Goal: Information Seeking & Learning: Learn about a topic

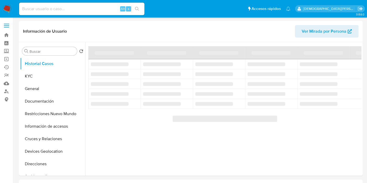
select select "10"
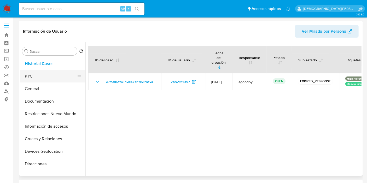
click at [48, 79] on button "KYC" at bounding box center [50, 76] width 61 height 13
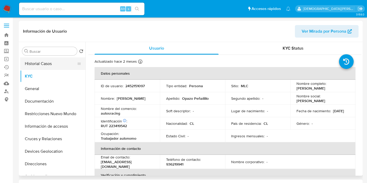
click at [30, 63] on button "Historial Casos" at bounding box center [50, 63] width 61 height 13
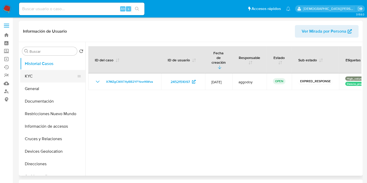
click at [46, 77] on button "KYC" at bounding box center [50, 76] width 61 height 13
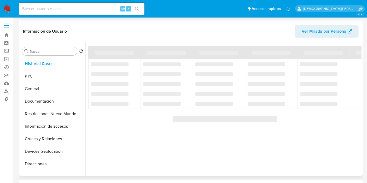
select select "10"
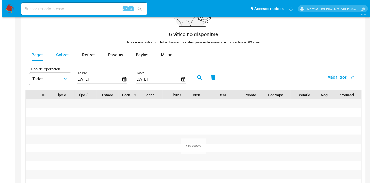
scroll to position [348, 0]
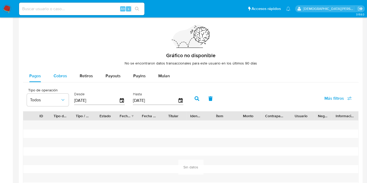
click at [60, 77] on span "Cobros" at bounding box center [61, 76] width 14 height 6
select select "10"
click at [136, 76] on span "Payins" at bounding box center [139, 76] width 13 height 6
select select "10"
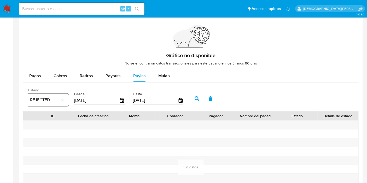
click at [61, 98] on icon "button" at bounding box center [62, 99] width 5 height 5
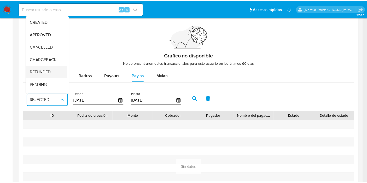
scroll to position [39, 0]
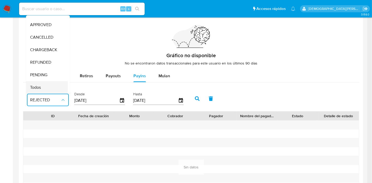
click at [37, 85] on span "Todos" at bounding box center [35, 87] width 11 height 5
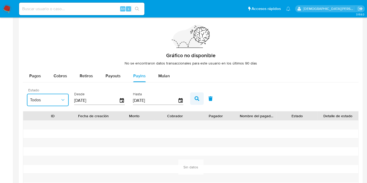
click at [196, 99] on icon "button" at bounding box center [197, 98] width 5 height 5
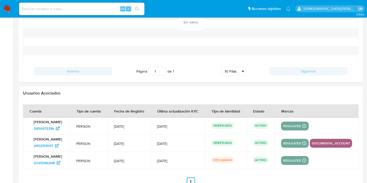
scroll to position [538, 0]
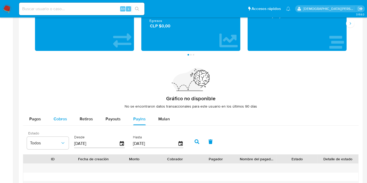
click at [55, 120] on span "Cobros" at bounding box center [61, 119] width 14 height 6
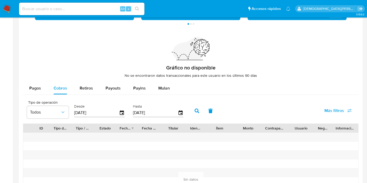
scroll to position [392, 0]
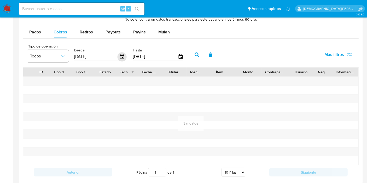
click at [122, 56] on icon "button" at bounding box center [122, 56] width 4 height 5
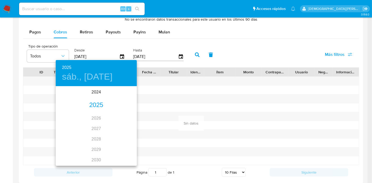
click at [90, 103] on div "2025" at bounding box center [96, 105] width 81 height 10
click at [67, 115] on div "abr." at bounding box center [69, 117] width 27 height 20
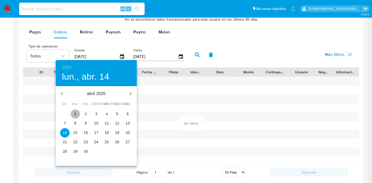
drag, startPoint x: 76, startPoint y: 114, endPoint x: 97, endPoint y: 103, distance: 24.1
click at [76, 115] on p "1" at bounding box center [75, 113] width 2 height 5
type input "01/04/2025"
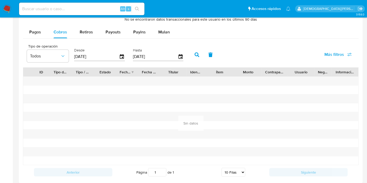
click at [191, 50] on button "button" at bounding box center [197, 55] width 14 height 13
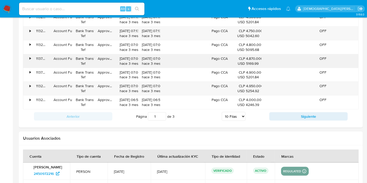
scroll to position [450, 0]
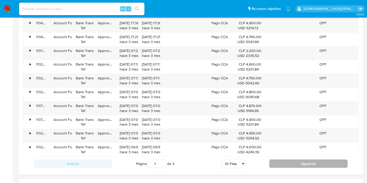
click at [277, 161] on button "Siguiente" at bounding box center [308, 164] width 78 height 8
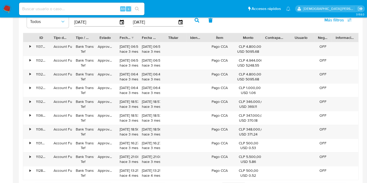
scroll to position [508, 0]
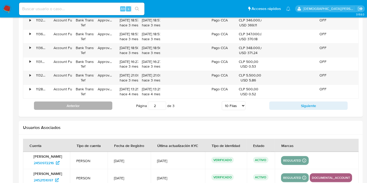
click at [79, 104] on button "Anterior" at bounding box center [73, 106] width 78 height 8
type input "1"
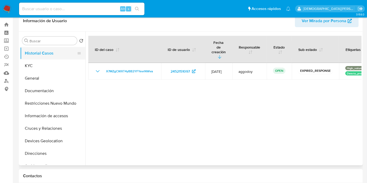
scroll to position [0, 0]
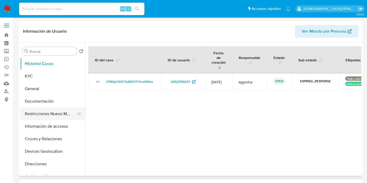
click at [52, 116] on button "Restricciones Nuevo Mundo" at bounding box center [50, 114] width 61 height 13
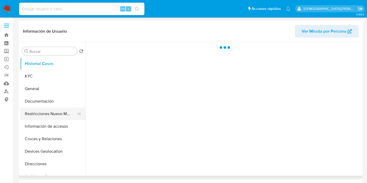
click at [37, 119] on button "Restricciones Nuevo Mundo" at bounding box center [50, 114] width 61 height 13
select select "10"
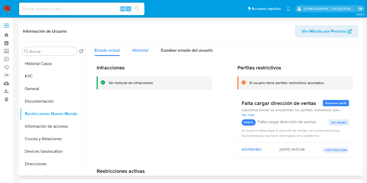
click at [141, 51] on span "Historial" at bounding box center [141, 50] width 16 height 6
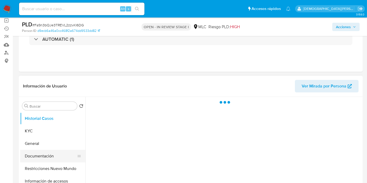
scroll to position [58, 0]
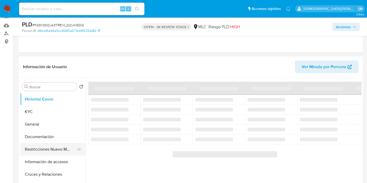
click at [56, 154] on button "Restricciones Nuevo Mundo" at bounding box center [50, 149] width 61 height 13
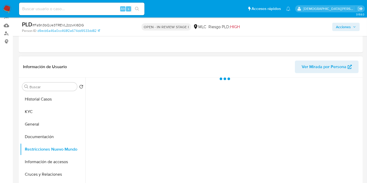
select select "10"
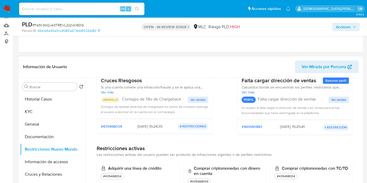
click at [196, 100] on span "Ver detalle" at bounding box center [198, 99] width 15 height 5
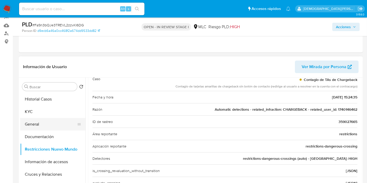
click at [42, 125] on button "General" at bounding box center [50, 124] width 61 height 13
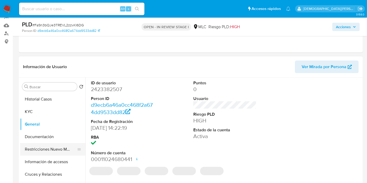
click at [52, 149] on button "Restricciones Nuevo Mundo" at bounding box center [50, 149] width 61 height 13
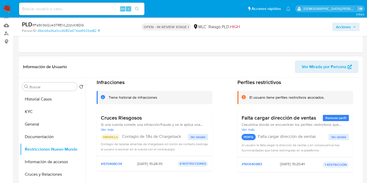
scroll to position [29, 0]
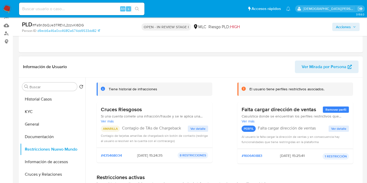
click at [198, 130] on span "Ver detalle" at bounding box center [198, 128] width 15 height 5
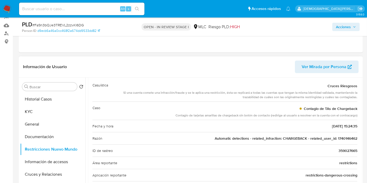
click at [345, 140] on span "Automatic detections - related_infraction: CHARGEBACK - related_user_id: 174014…" at bounding box center [286, 138] width 143 height 5
click at [7, 33] on link "Buscador de personas" at bounding box center [31, 34] width 62 height 8
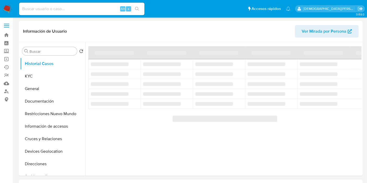
select select "10"
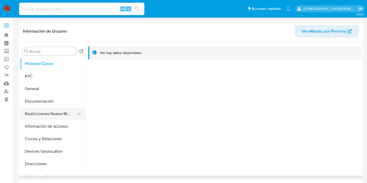
click at [51, 113] on button "Restricciones Nuevo Mundo" at bounding box center [50, 114] width 61 height 13
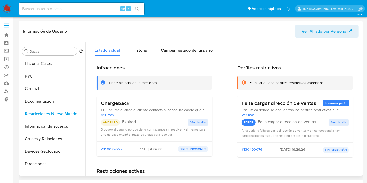
click at [189, 120] on button "Ver detalle" at bounding box center [198, 122] width 20 height 6
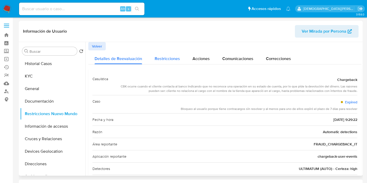
click at [162, 61] on span "Restricciones" at bounding box center [167, 59] width 25 height 6
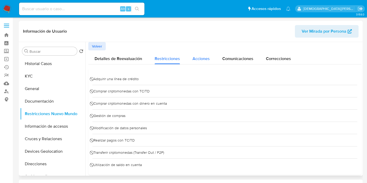
click at [214, 60] on button "Acciones" at bounding box center [201, 57] width 30 height 14
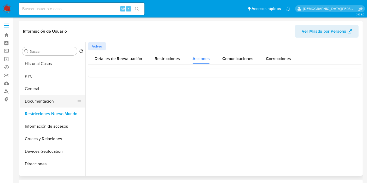
click at [56, 105] on button "Documentación" at bounding box center [50, 101] width 61 height 13
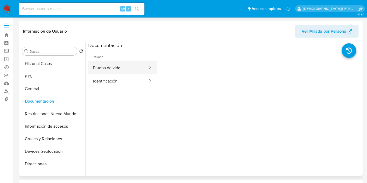
click at [122, 71] on button "Prueba de vida" at bounding box center [118, 67] width 60 height 13
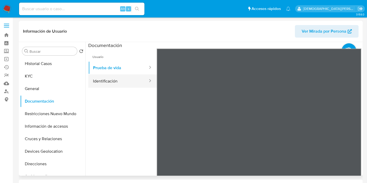
click at [113, 80] on button "Identificación" at bounding box center [118, 80] width 60 height 13
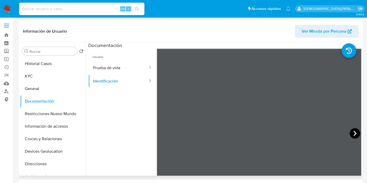
click at [354, 135] on icon at bounding box center [355, 133] width 10 height 10
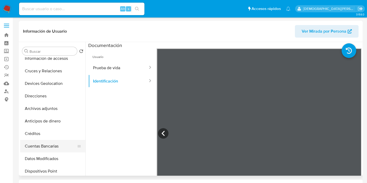
scroll to position [17, 0]
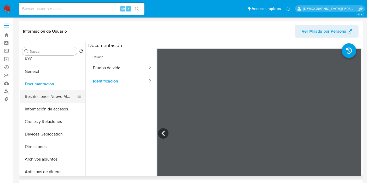
click at [57, 96] on button "Restricciones Nuevo Mundo" at bounding box center [50, 96] width 61 height 13
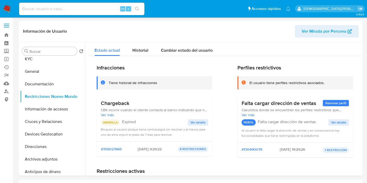
click at [196, 122] on span "Ver detalle" at bounding box center [198, 122] width 15 height 5
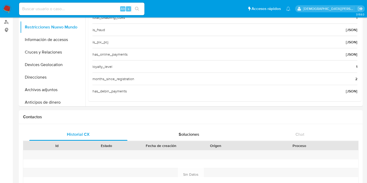
scroll to position [0, 0]
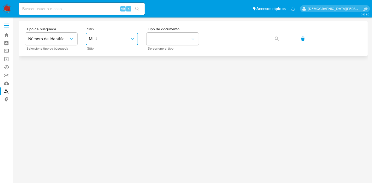
click at [118, 42] on button "MLU" at bounding box center [112, 39] width 52 height 13
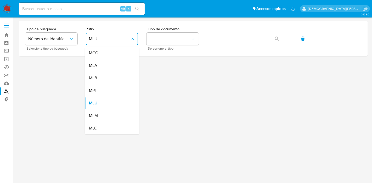
drag, startPoint x: 109, startPoint y: 128, endPoint x: 178, endPoint y: 75, distance: 87.6
click at [109, 128] on div "MLC" at bounding box center [110, 128] width 43 height 13
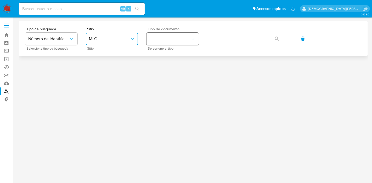
click at [192, 40] on icon "identificationType" at bounding box center [192, 38] width 5 height 5
click at [174, 51] on div "RUT RUT" at bounding box center [170, 56] width 43 height 18
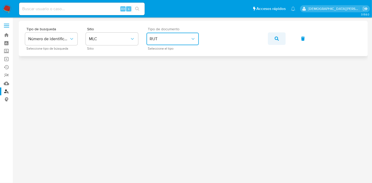
click at [276, 37] on icon "button" at bounding box center [276, 39] width 4 height 4
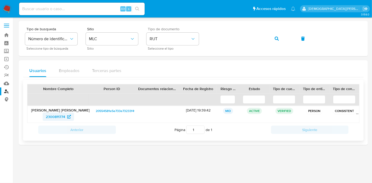
click at [54, 117] on span "2300811774" at bounding box center [55, 117] width 19 height 8
click at [276, 37] on icon "button" at bounding box center [276, 39] width 4 height 4
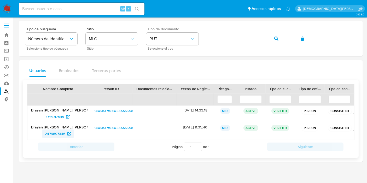
click at [54, 133] on span "2479697346" at bounding box center [55, 134] width 20 height 8
click at [54, 115] on span "1716917495" at bounding box center [55, 117] width 18 height 8
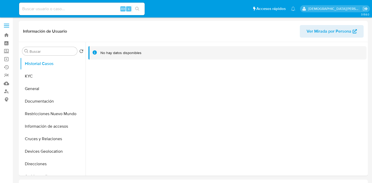
select select "10"
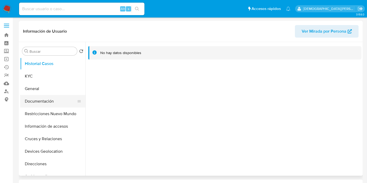
click at [60, 98] on button "Documentación" at bounding box center [50, 101] width 61 height 13
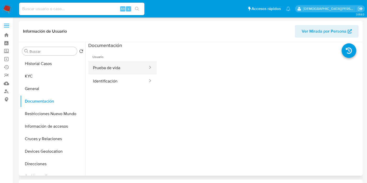
click at [113, 65] on button "Prueba de vida" at bounding box center [118, 67] width 60 height 13
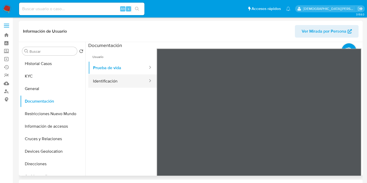
click at [114, 80] on button "Identificación" at bounding box center [118, 80] width 60 height 13
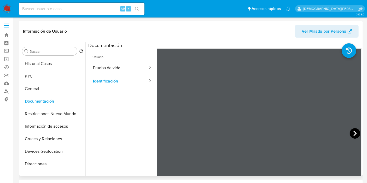
click at [354, 131] on icon at bounding box center [355, 133] width 10 height 10
click at [54, 114] on button "Restricciones Nuevo Mundo" at bounding box center [50, 114] width 61 height 13
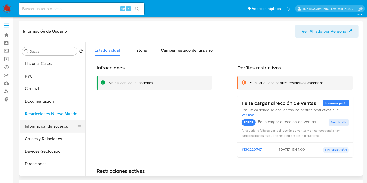
click at [50, 128] on button "Información de accesos" at bounding box center [50, 126] width 61 height 13
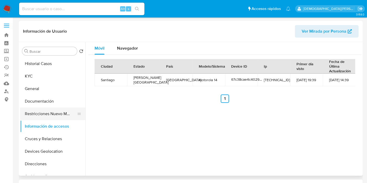
click at [64, 116] on button "Restricciones Nuevo Mundo" at bounding box center [50, 114] width 61 height 13
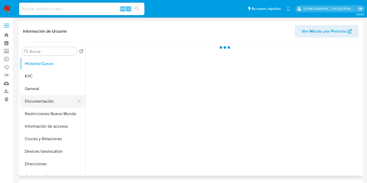
click at [56, 101] on button "Documentación" at bounding box center [50, 101] width 61 height 13
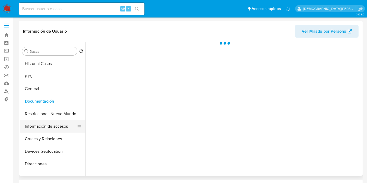
select select "10"
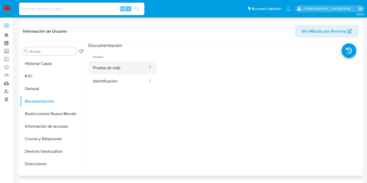
click at [117, 65] on button "Prueba de vida" at bounding box center [118, 67] width 60 height 13
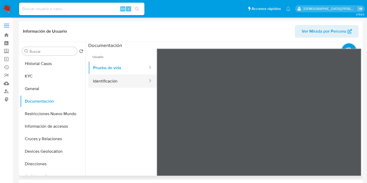
click at [119, 81] on button "Identificación" at bounding box center [118, 80] width 60 height 13
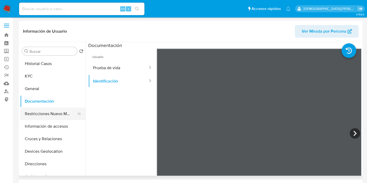
click at [47, 114] on button "Restricciones Nuevo Mundo" at bounding box center [50, 114] width 61 height 13
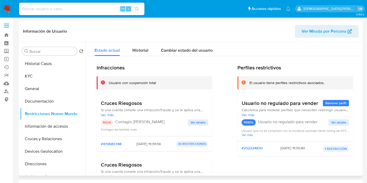
click at [198, 122] on span "Ver detalle" at bounding box center [198, 122] width 15 height 5
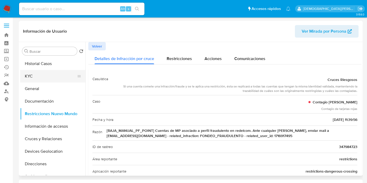
click at [45, 79] on button "KYC" at bounding box center [50, 76] width 61 height 13
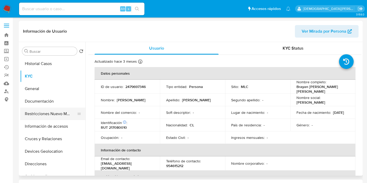
click at [60, 113] on button "Restricciones Nuevo Mundo" at bounding box center [50, 114] width 61 height 13
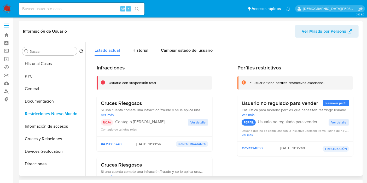
scroll to position [29, 0]
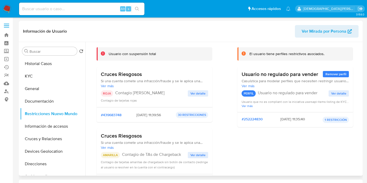
click at [196, 94] on span "Ver detalle" at bounding box center [198, 93] width 15 height 5
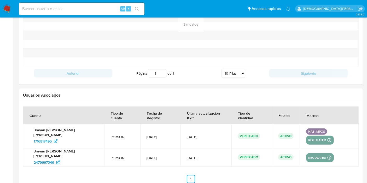
scroll to position [507, 0]
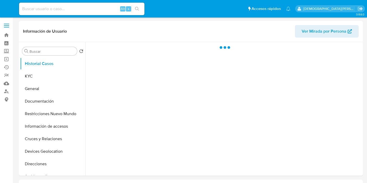
select select "10"
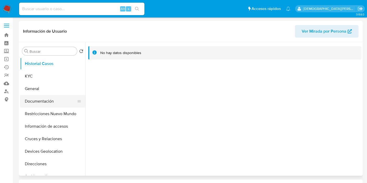
click at [43, 97] on button "Documentación" at bounding box center [50, 101] width 61 height 13
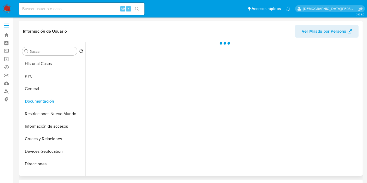
click at [108, 58] on div at bounding box center [223, 109] width 276 height 134
click at [104, 64] on div at bounding box center [223, 109] width 276 height 134
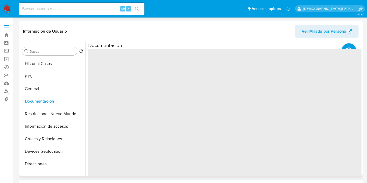
click at [106, 62] on span "‌" at bounding box center [224, 132] width 273 height 167
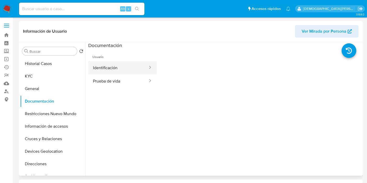
click at [105, 66] on button "Identificación" at bounding box center [118, 67] width 60 height 13
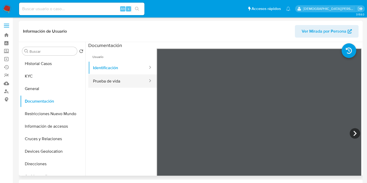
click at [125, 74] on ul "Identificación Prueba de vida" at bounding box center [122, 74] width 68 height 27
click at [124, 80] on button "Prueba de vida" at bounding box center [118, 80] width 60 height 13
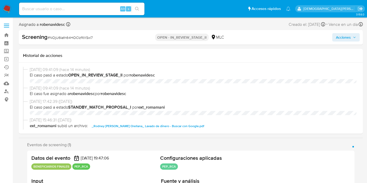
select select "10"
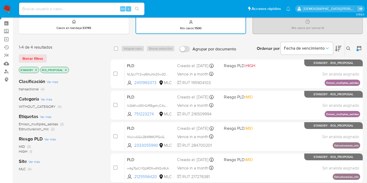
scroll to position [29, 0]
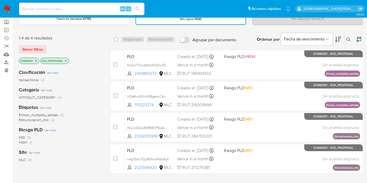
click at [64, 60] on icon "close-filter" at bounding box center [65, 60] width 3 height 3
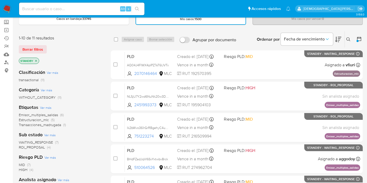
click at [39, 145] on span "ROI_PROPOSAL" at bounding box center [32, 147] width 26 height 5
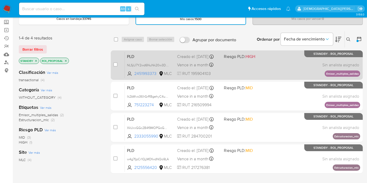
click at [253, 67] on div "PLD NLSjU7Y2wd6NuNk20w3DnBAn 2451993373 MLC Riesgo PLD: HIGH Creado el: 12/07/2…" at bounding box center [242, 65] width 235 height 26
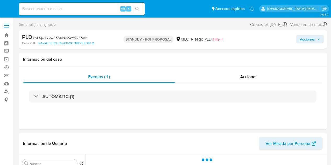
select select "10"
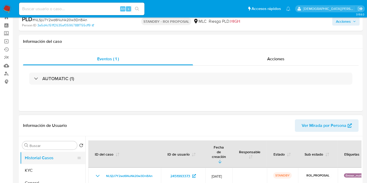
scroll to position [58, 0]
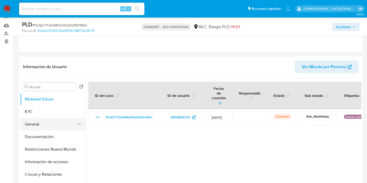
drag, startPoint x: 47, startPoint y: 123, endPoint x: 50, endPoint y: 118, distance: 5.8
click at [47, 123] on button "General" at bounding box center [50, 124] width 61 height 13
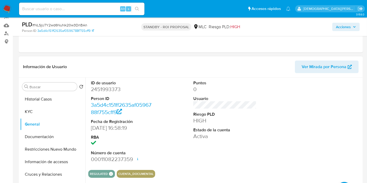
click at [105, 90] on dd "2451993373" at bounding box center [122, 89] width 63 height 7
copy dd "2451993373"
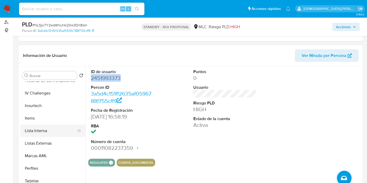
scroll to position [87, 0]
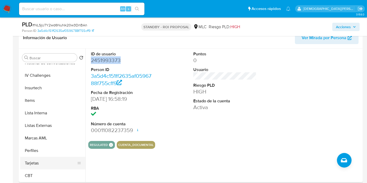
drag, startPoint x: 37, startPoint y: 163, endPoint x: 41, endPoint y: 159, distance: 5.8
click at [37, 163] on button "Tarjetas" at bounding box center [50, 163] width 61 height 13
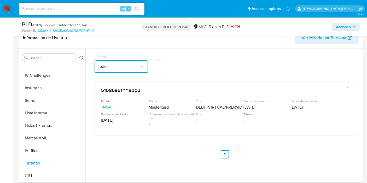
click at [132, 68] on span "Todos" at bounding box center [119, 66] width 42 height 5
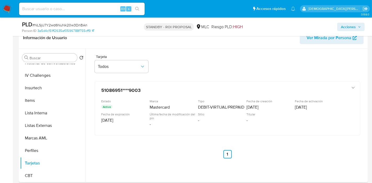
click at [250, 56] on div "Tarjeta Todos" at bounding box center [227, 65] width 265 height 20
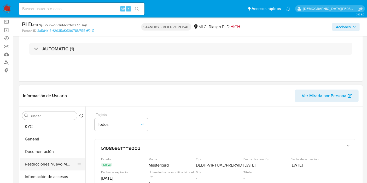
scroll to position [0, 0]
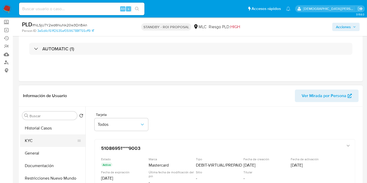
drag, startPoint x: 42, startPoint y: 150, endPoint x: 49, endPoint y: 143, distance: 10.0
click at [44, 149] on button "General" at bounding box center [52, 153] width 65 height 13
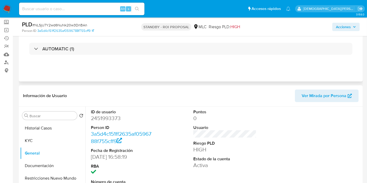
click at [187, 57] on div "AUTOMATIC (1)" at bounding box center [191, 49] width 336 height 26
click at [110, 117] on dd "2451993373" at bounding box center [122, 118] width 63 height 7
copy dd "2451993373"
drag, startPoint x: 54, startPoint y: 137, endPoint x: 60, endPoint y: 119, distance: 18.6
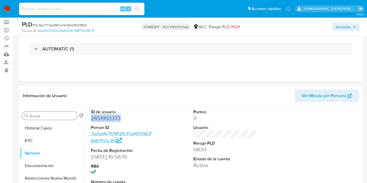
click at [54, 137] on button "KYC" at bounding box center [52, 141] width 65 height 13
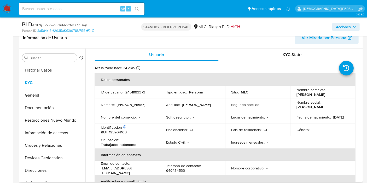
click at [314, 94] on p "[PERSON_NAME]" at bounding box center [311, 94] width 29 height 5
click at [314, 93] on p "[PERSON_NAME]" at bounding box center [311, 94] width 29 height 5
copy div "Nombre completo : [PERSON_NAME]"
click at [309, 96] on p "[PERSON_NAME]" at bounding box center [311, 94] width 29 height 5
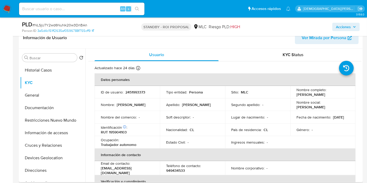
drag, startPoint x: 306, startPoint y: 98, endPoint x: 142, endPoint y: 95, distance: 163.9
click at [297, 95] on p "[PERSON_NAME]" at bounding box center [311, 94] width 29 height 5
click at [133, 94] on p "2451993373" at bounding box center [135, 92] width 20 height 5
copy p "2451993373"
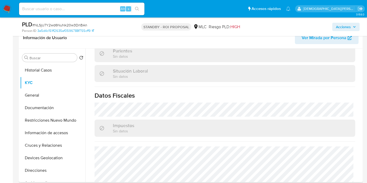
scroll to position [294, 0]
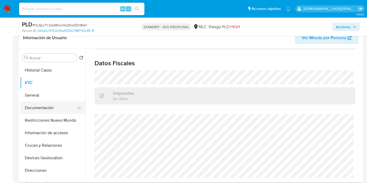
click at [59, 105] on button "Documentación" at bounding box center [50, 108] width 61 height 13
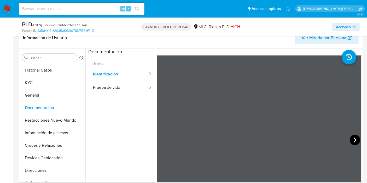
click at [330, 142] on icon at bounding box center [355, 140] width 10 height 10
click at [101, 82] on button "Prueba de vida" at bounding box center [118, 87] width 60 height 13
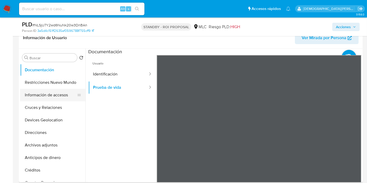
scroll to position [29, 0]
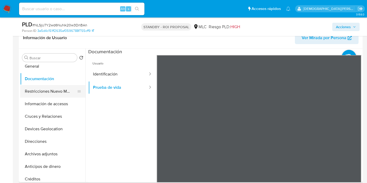
click at [51, 93] on button "Restricciones Nuevo Mundo" at bounding box center [50, 91] width 61 height 13
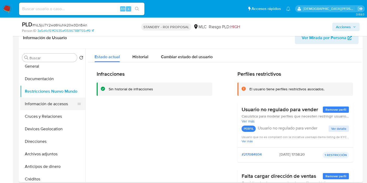
click at [59, 104] on button "Información de accesos" at bounding box center [50, 104] width 61 height 13
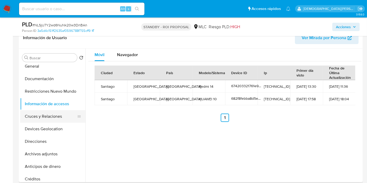
click at [50, 119] on button "Cruces y Relaciones" at bounding box center [50, 116] width 61 height 13
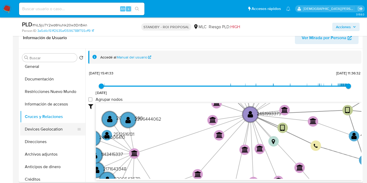
scroll to position [0, 0]
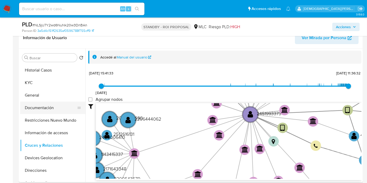
click at [42, 109] on button "Documentación" at bounding box center [50, 108] width 61 height 13
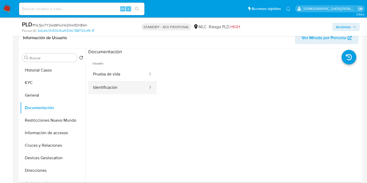
click at [126, 85] on button "Identificación" at bounding box center [118, 87] width 60 height 13
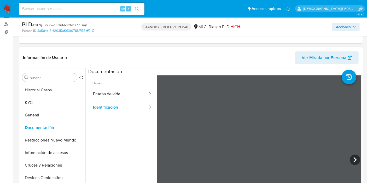
scroll to position [58, 0]
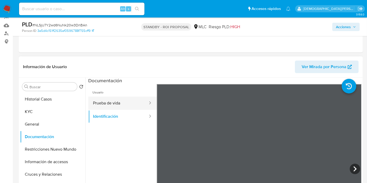
click at [110, 100] on button "Prueba de vida" at bounding box center [118, 103] width 60 height 13
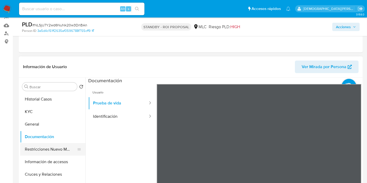
click at [45, 151] on button "Restricciones Nuevo Mundo" at bounding box center [50, 149] width 61 height 13
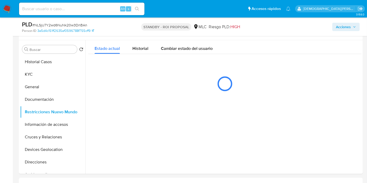
scroll to position [116, 0]
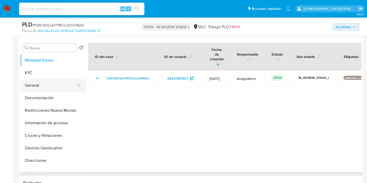
select select "10"
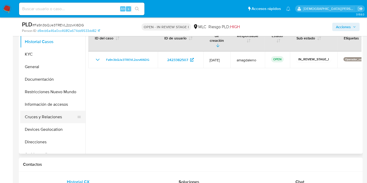
scroll to position [116, 0]
click at [48, 114] on button "Cruces y Relaciones" at bounding box center [50, 116] width 61 height 13
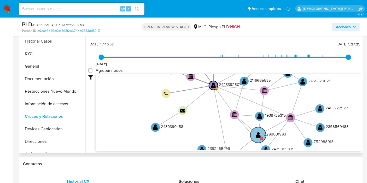
click at [256, 134] on text "" at bounding box center [258, 135] width 5 height 7
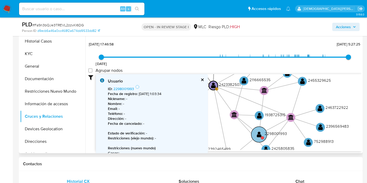
click at [258, 134] on text "" at bounding box center [259, 134] width 5 height 7
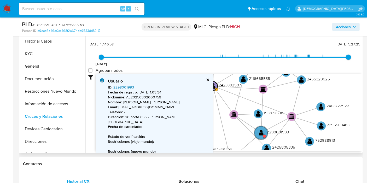
click at [127, 88] on link "2298001993" at bounding box center [123, 87] width 21 height 5
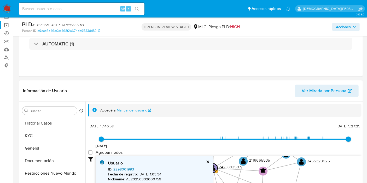
scroll to position [0, 0]
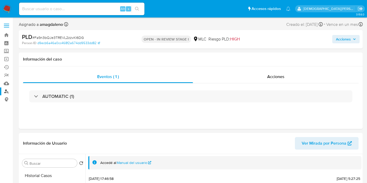
click at [7, 93] on link "Buscador de personas" at bounding box center [31, 92] width 62 height 8
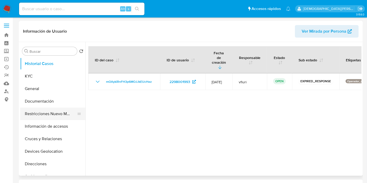
select select "10"
click at [51, 113] on button "Restricciones Nuevo Mundo" at bounding box center [50, 114] width 61 height 13
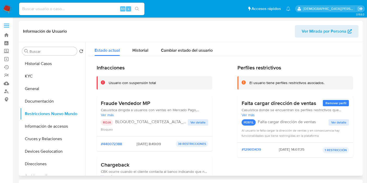
click at [193, 122] on span "Ver detalle" at bounding box center [198, 122] width 15 height 5
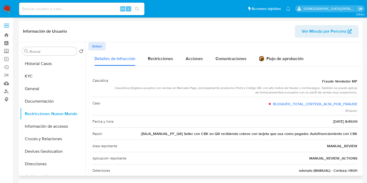
drag, startPoint x: 186, startPoint y: 134, endPoint x: 363, endPoint y: 134, distance: 176.9
click at [363, 134] on div "Buscar Volver al orden por defecto Historial Casos KYC General Documentación Re…" at bounding box center [191, 109] width 344 height 134
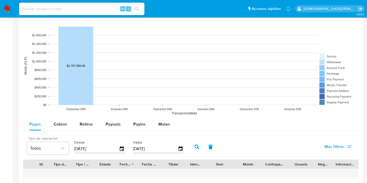
scroll to position [406, 0]
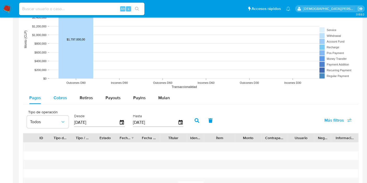
click at [63, 95] on span "Cobros" at bounding box center [61, 98] width 14 height 6
select select "10"
click at [98, 122] on input "[DATE]" at bounding box center [96, 122] width 45 height 8
click at [120, 120] on icon "button" at bounding box center [122, 122] width 4 height 5
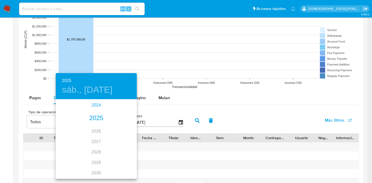
click at [92, 105] on div "2024" at bounding box center [96, 105] width 81 height 10
click at [97, 170] on div "nov." at bounding box center [96, 169] width 27 height 20
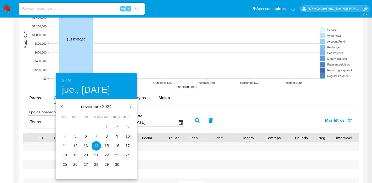
click at [110, 129] on span "1" at bounding box center [106, 126] width 9 height 5
type input "01/11/2024"
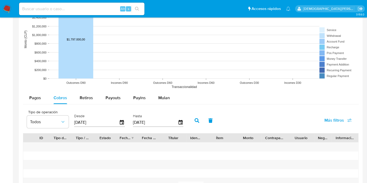
click at [196, 118] on icon "button" at bounding box center [197, 120] width 5 height 5
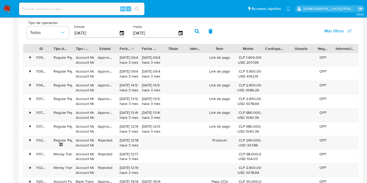
scroll to position [523, 0]
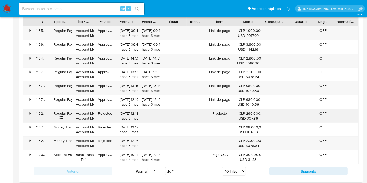
click at [32, 112] on div "•" at bounding box center [27, 116] width 9 height 14
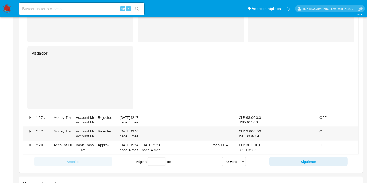
scroll to position [697, 0]
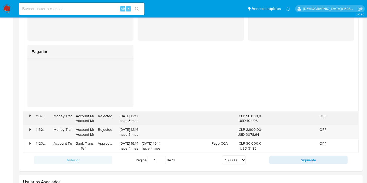
click at [30, 114] on div "•" at bounding box center [30, 116] width 1 height 5
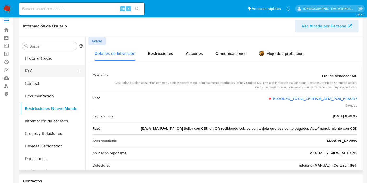
scroll to position [0, 0]
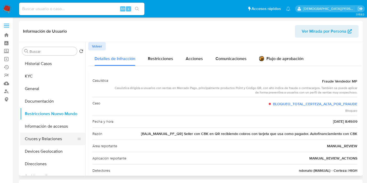
click at [41, 137] on button "Cruces y Relaciones" at bounding box center [50, 139] width 61 height 13
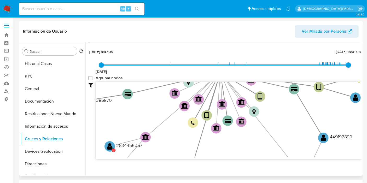
scroll to position [19, 0]
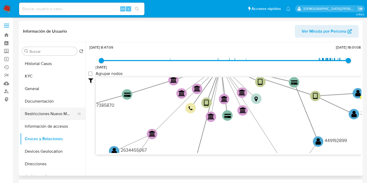
click at [44, 116] on button "Restricciones Nuevo Mundo" at bounding box center [50, 114] width 61 height 13
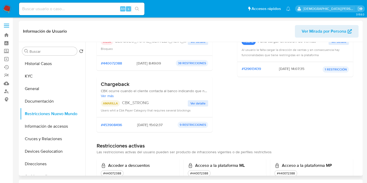
scroll to position [58, 0]
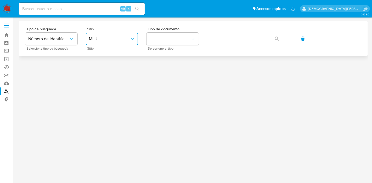
click at [133, 42] on button "MLU" at bounding box center [112, 39] width 52 height 13
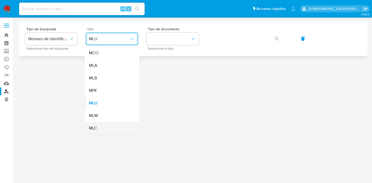
click at [104, 126] on div "MLC" at bounding box center [110, 128] width 43 height 13
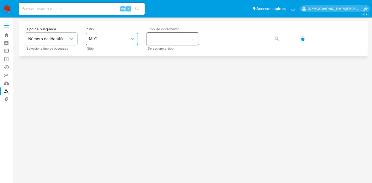
click at [187, 36] on button "identificationType" at bounding box center [172, 39] width 52 height 13
click at [173, 52] on div "RUT RUT" at bounding box center [170, 56] width 43 height 18
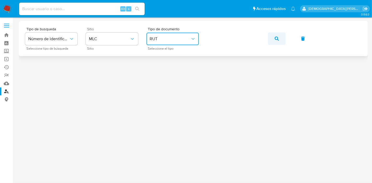
click at [275, 38] on icon "button" at bounding box center [276, 39] width 4 height 4
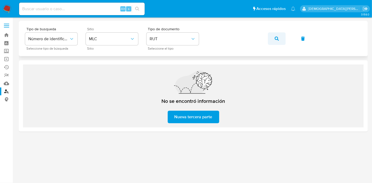
click at [278, 38] on icon "button" at bounding box center [276, 39] width 4 height 4
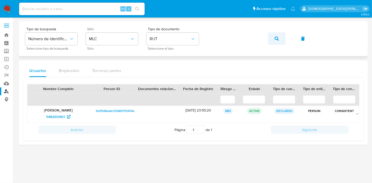
click at [272, 41] on button "button" at bounding box center [277, 38] width 18 height 13
click at [56, 115] on span "1346137053" at bounding box center [55, 117] width 19 height 8
click at [278, 38] on icon "button" at bounding box center [276, 39] width 4 height 4
click at [55, 115] on span "1158951524" at bounding box center [55, 117] width 19 height 8
click at [275, 39] on icon "button" at bounding box center [276, 39] width 4 height 4
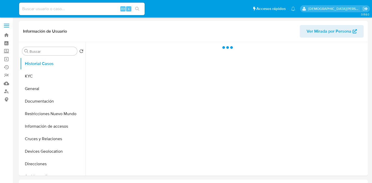
select select "10"
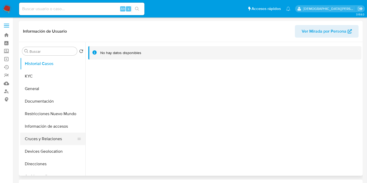
click at [52, 139] on button "Cruces y Relaciones" at bounding box center [50, 139] width 61 height 13
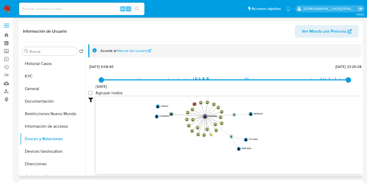
drag, startPoint x: 204, startPoint y: 128, endPoint x: 247, endPoint y: 95, distance: 53.9
click at [247, 95] on div "[DATE] [DATE] 6:08:46 [DATE] 23:26:08 Agrupar nodos Filtros Confianza alta Devi…" at bounding box center [224, 128] width 273 height 130
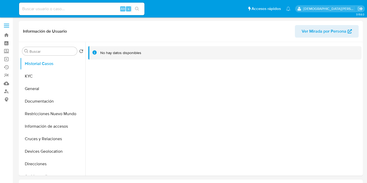
select select "10"
drag, startPoint x: 32, startPoint y: 101, endPoint x: 40, endPoint y: 8, distance: 92.6
click at [32, 101] on button "Documentación" at bounding box center [52, 101] width 65 height 13
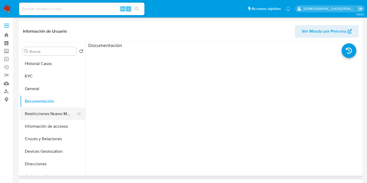
drag, startPoint x: 48, startPoint y: 77, endPoint x: 42, endPoint y: 117, distance: 40.1
click at [48, 78] on button "KYC" at bounding box center [52, 76] width 65 height 13
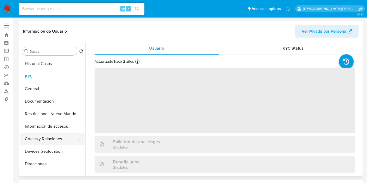
click at [43, 141] on button "Cruces y Relaciones" at bounding box center [50, 139] width 61 height 13
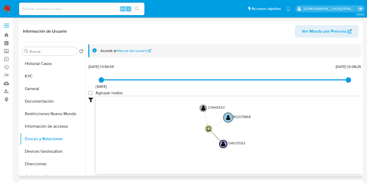
click at [228, 118] on text "" at bounding box center [228, 117] width 4 height 5
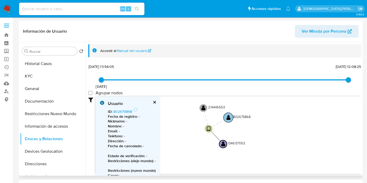
click at [228, 118] on text "" at bounding box center [229, 117] width 4 height 5
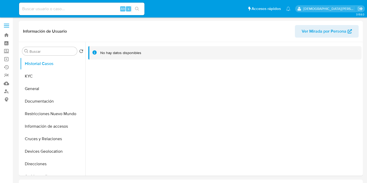
select select "10"
click at [38, 142] on button "Cruces y Relaciones" at bounding box center [50, 139] width 61 height 13
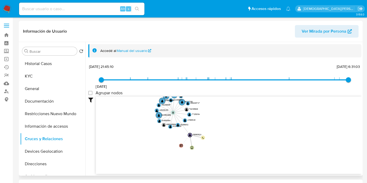
drag, startPoint x: 136, startPoint y: 141, endPoint x: 132, endPoint y: 129, distance: 13.4
click at [132, 129] on icon "user-1158951524  1158951524 device-62ccc26408813b0018df7b8a  person-ff5cf6e82…" at bounding box center [229, 135] width 266 height 76
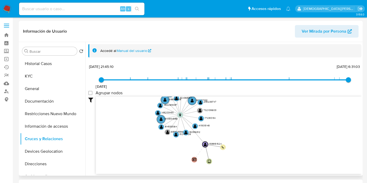
drag, startPoint x: 142, startPoint y: 128, endPoint x: 124, endPoint y: 140, distance: 22.1
click at [122, 141] on icon "user-1158951524  1158951524 device-62ccc26408813b0018df7b8a  person-ff5cf6e82…" at bounding box center [229, 135] width 266 height 76
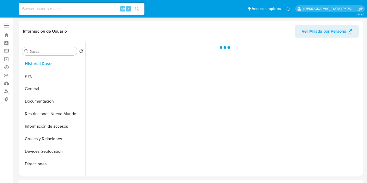
select select "10"
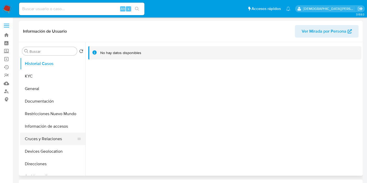
click at [35, 141] on button "Cruces y Relaciones" at bounding box center [50, 139] width 61 height 13
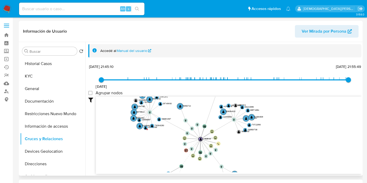
drag, startPoint x: 146, startPoint y: 153, endPoint x: 147, endPoint y: 149, distance: 4.1
click at [147, 149] on icon "device-5f25ad6b08813b0017c14e09  user-411505148  411505148 device-64ab5602088…" at bounding box center [229, 135] width 266 height 76
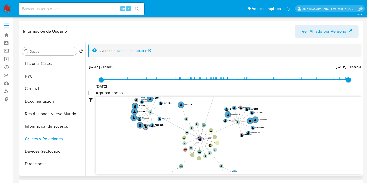
click at [146, 126] on text "" at bounding box center [146, 127] width 2 height 3
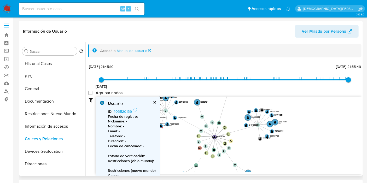
drag, startPoint x: 166, startPoint y: 141, endPoint x: 171, endPoint y: 136, distance: 7.6
click at [182, 140] on icon "device-5f25ad6b08813b0017c14e09  user-411505148  411505148 device-64ab5602088…" at bounding box center [229, 135] width 266 height 76
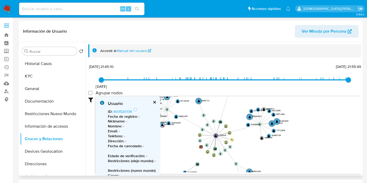
click at [161, 125] on text "" at bounding box center [162, 124] width 2 height 3
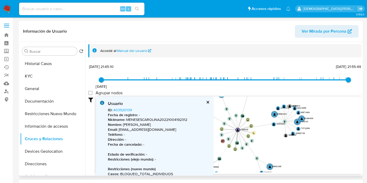
drag, startPoint x: 278, startPoint y: 151, endPoint x: 305, endPoint y: 143, distance: 28.8
click at [305, 143] on icon "device-5f25ad6b08813b0017c14e09  user-411505148  411505148 device-64ab5602088…" at bounding box center [229, 135] width 266 height 76
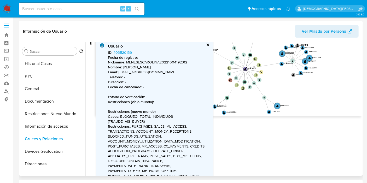
scroll to position [58, 0]
click at [207, 45] on button "cerrar" at bounding box center [207, 44] width 3 height 3
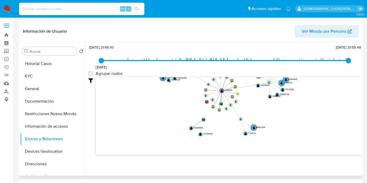
drag, startPoint x: 168, startPoint y: 120, endPoint x: 145, endPoint y: 99, distance: 32.2
click at [145, 99] on icon "device-5f25ad6b08813b0017c14e09  user-411505148  411505148 device-64ab5602088…" at bounding box center [229, 115] width 266 height 76
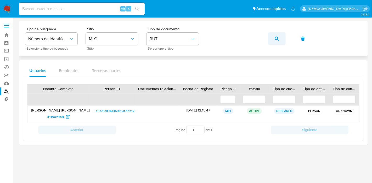
click at [272, 38] on button "button" at bounding box center [277, 38] width 18 height 13
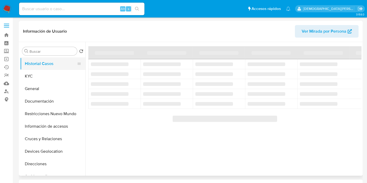
select select "10"
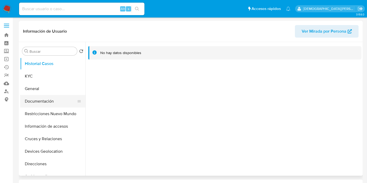
click at [48, 97] on button "Documentación" at bounding box center [50, 101] width 61 height 13
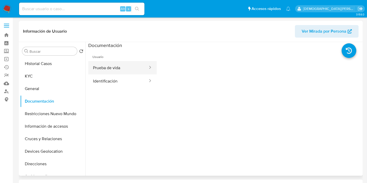
click at [134, 68] on button "Prueba de vida" at bounding box center [118, 67] width 60 height 13
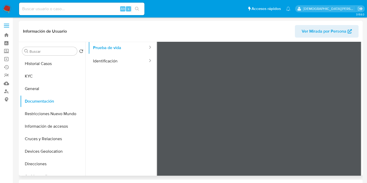
scroll to position [29, 0]
drag, startPoint x: 120, startPoint y: 84, endPoint x: 129, endPoint y: 134, distance: 50.7
click at [129, 134] on ul "Usuario Prueba de vida Identificación" at bounding box center [122, 95] width 68 height 151
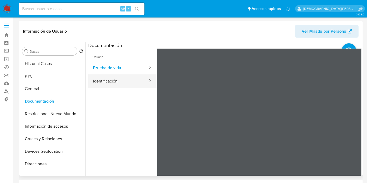
click at [124, 77] on button "Identificación" at bounding box center [118, 80] width 60 height 13
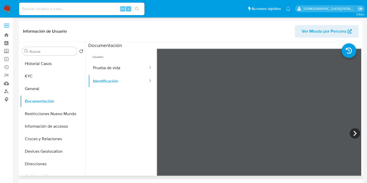
scroll to position [9, 0]
click at [354, 131] on icon at bounding box center [355, 133] width 3 height 5
click at [114, 63] on button "Prueba de vida" at bounding box center [118, 67] width 60 height 13
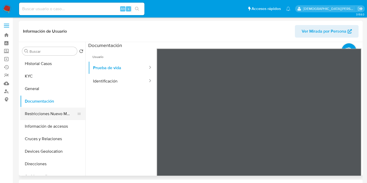
click at [58, 113] on button "Restricciones Nuevo Mundo" at bounding box center [50, 114] width 61 height 13
